Goal: Task Accomplishment & Management: Use online tool/utility

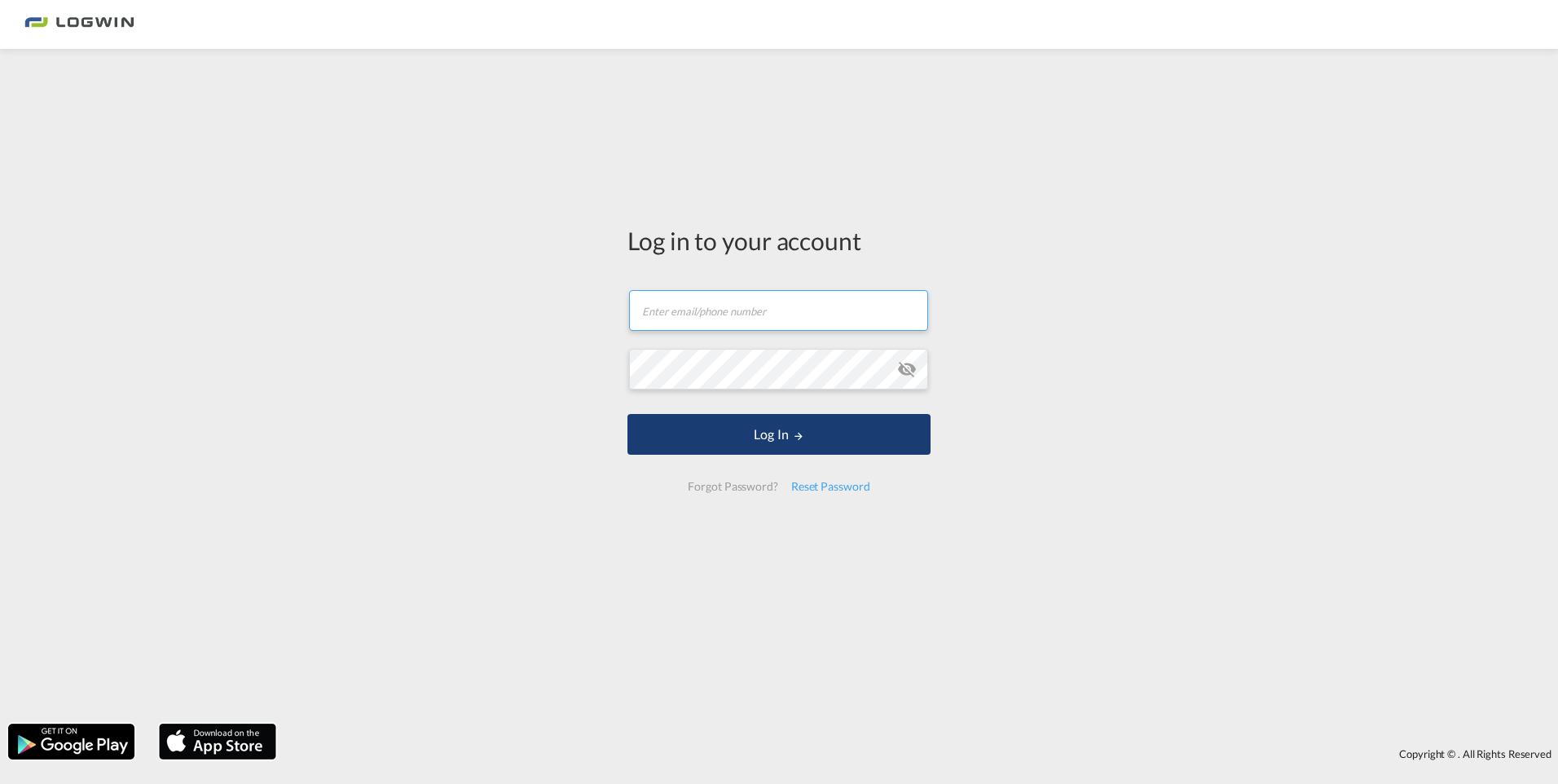
type input "[EMAIL_ADDRESS][PERSON_NAME][DOMAIN_NAME]"
click at [834, 433] on button "Log In" at bounding box center [779, 434] width 303 height 41
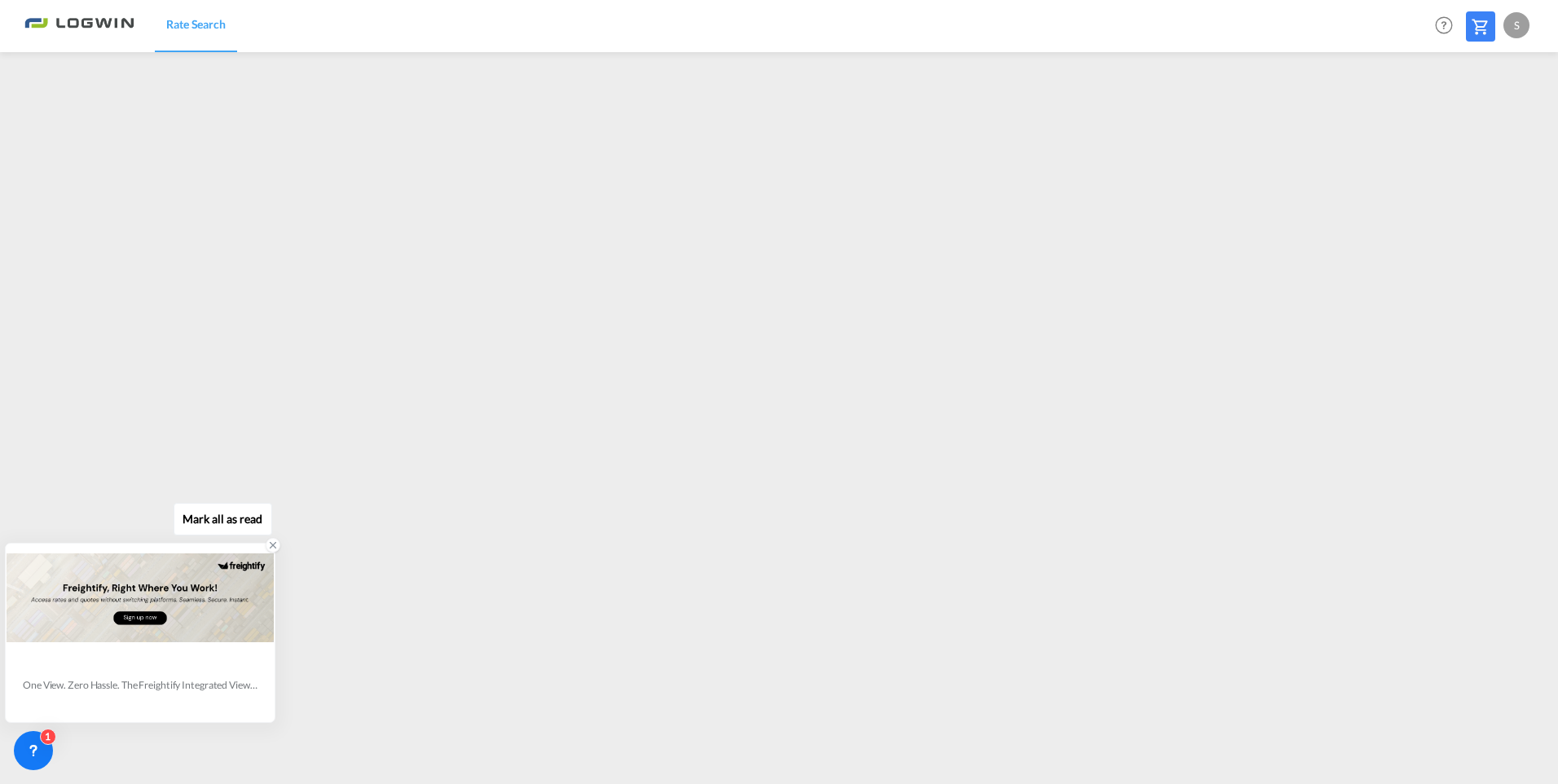
click at [87, 694] on div "One View. Zero Hassle. The Freightify Integrated View embeds Freightify’s featu…" at bounding box center [140, 686] width 234 height 26
